Goal: Navigation & Orientation: Find specific page/section

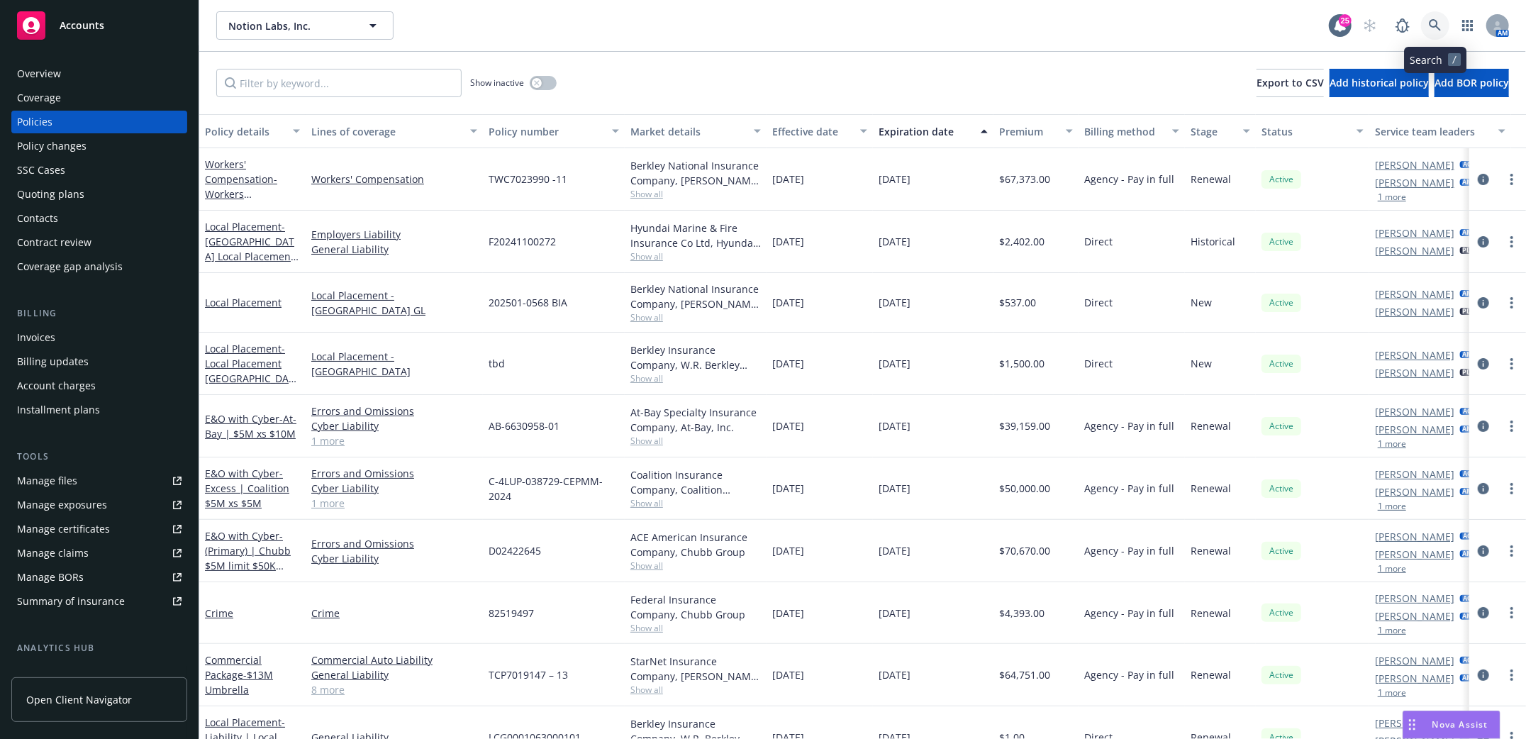
click at [1424, 29] on link at bounding box center [1435, 25] width 28 height 28
